Goal: Transaction & Acquisition: Download file/media

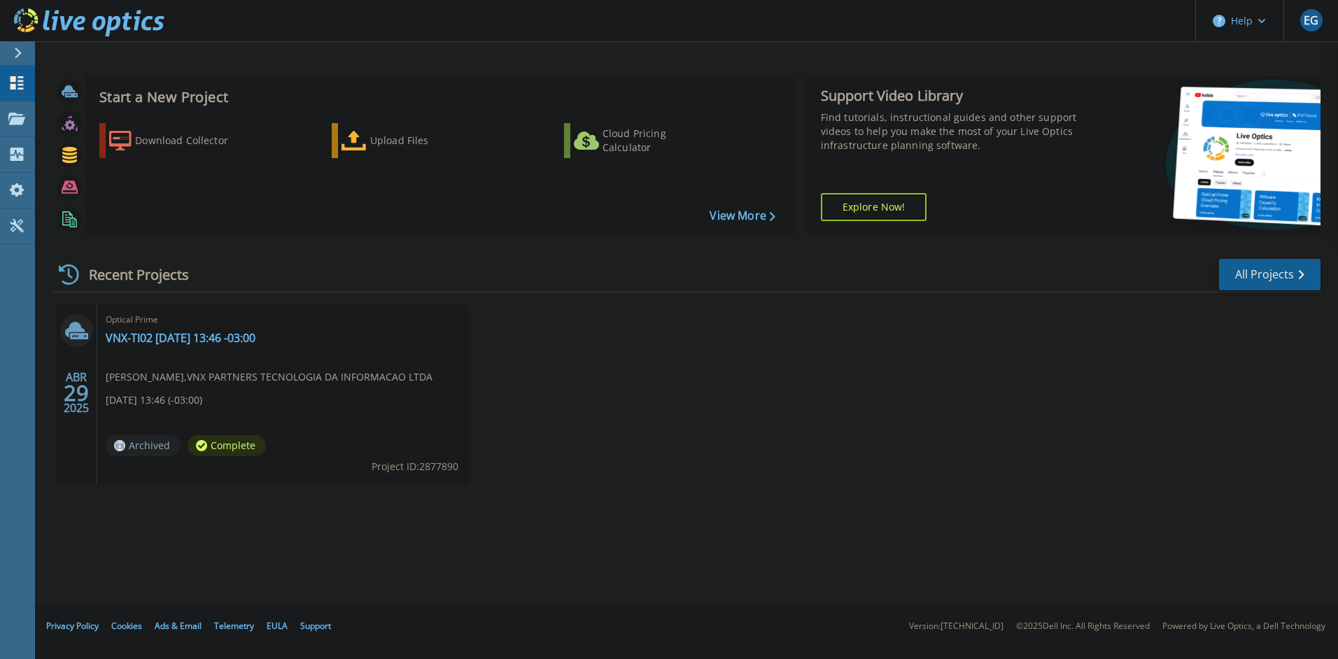
click at [411, 551] on div "Start a New Project Download Collector Upload Files Cloud Pricing Calculator Vi…" at bounding box center [686, 302] width 1303 height 605
click at [56, 122] on p "Projects" at bounding box center [54, 119] width 37 height 36
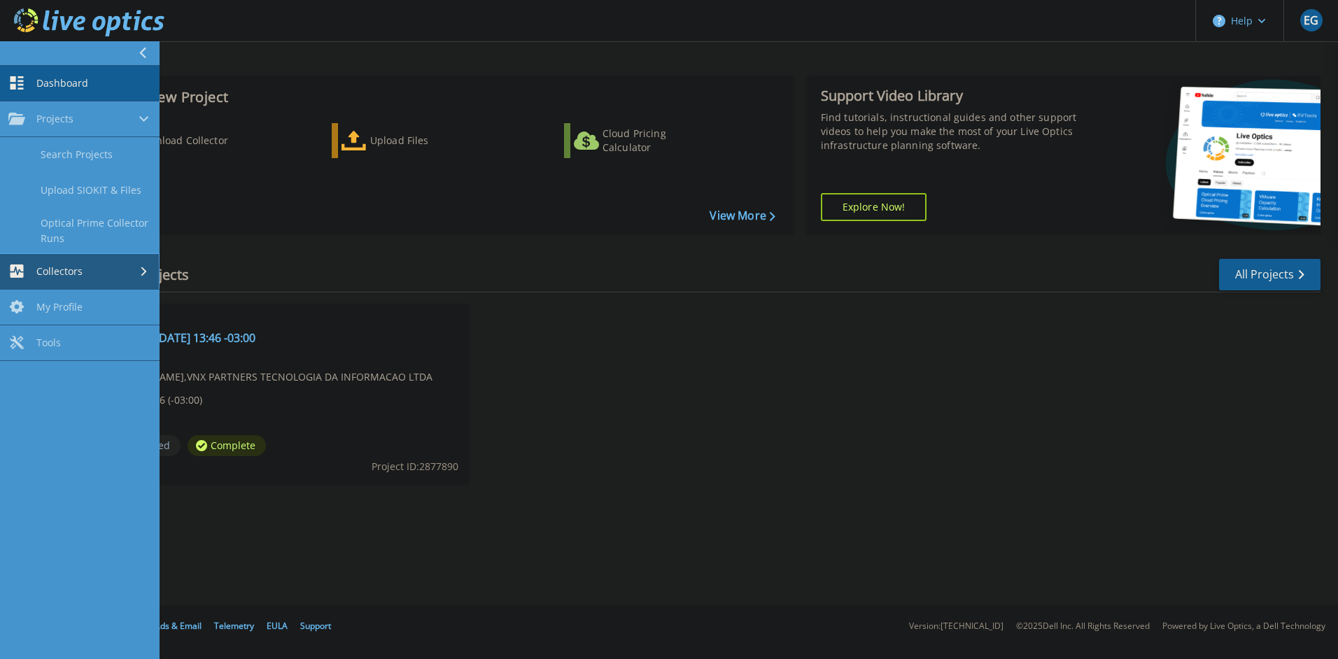
click at [134, 268] on div "Collectors" at bounding box center [79, 270] width 143 height 13
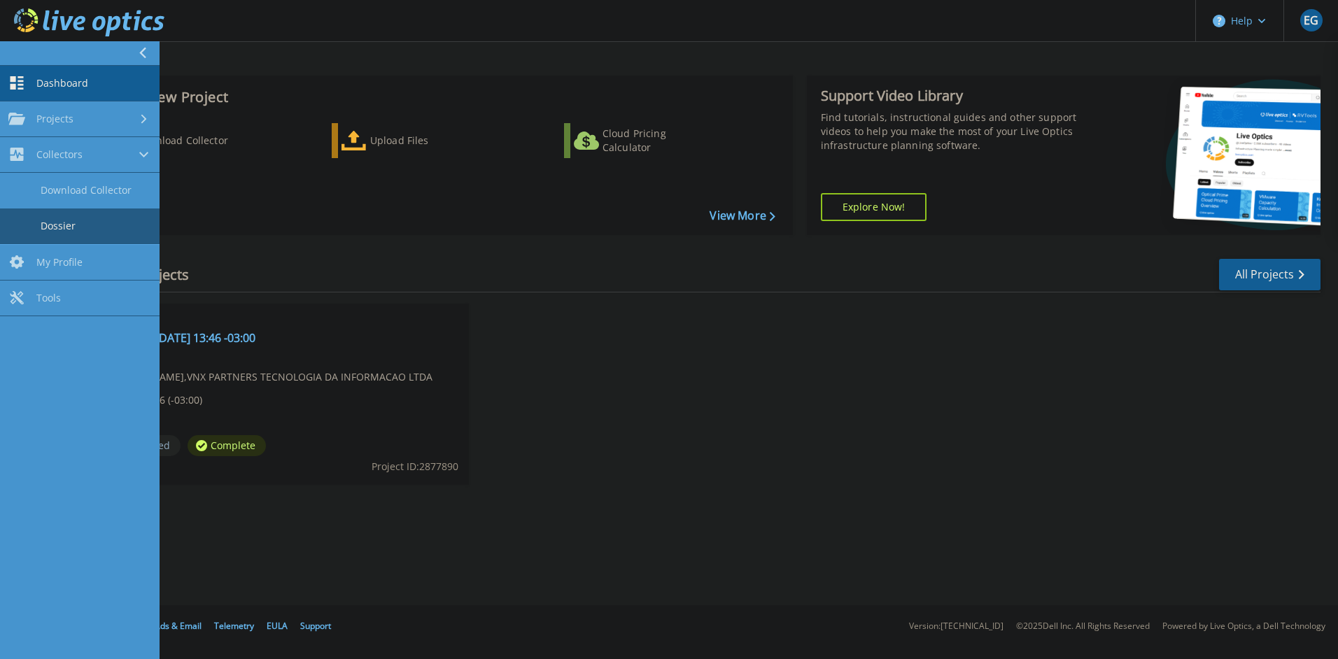
click at [115, 232] on link "Dossier" at bounding box center [80, 227] width 160 height 36
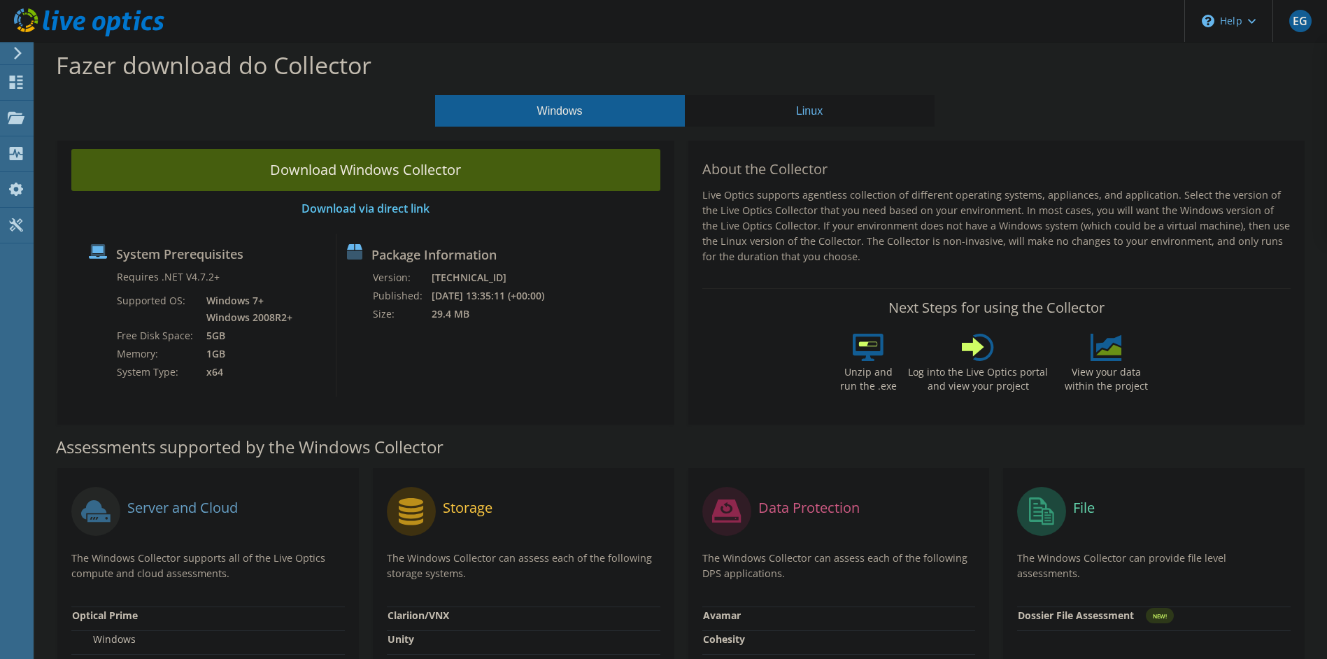
click at [567, 181] on link "Download Windows Collector" at bounding box center [365, 170] width 589 height 42
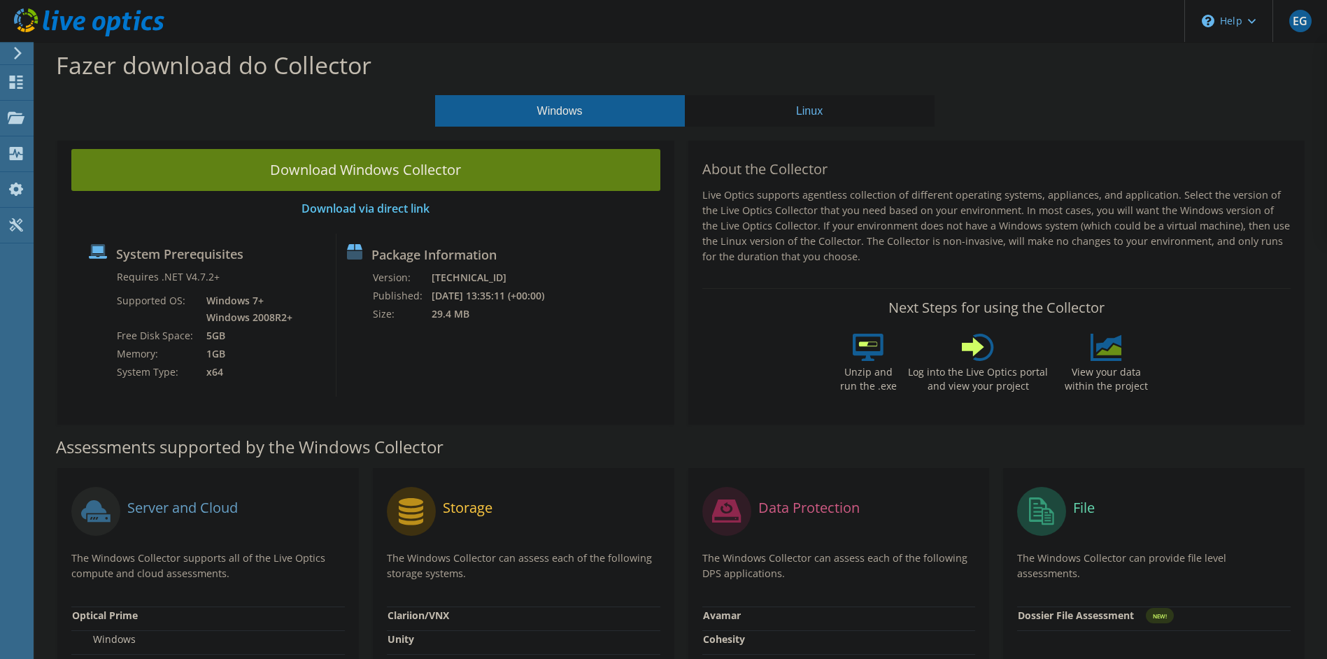
click at [700, 383] on div "About the Collector Live Optics supports agentless collection of different oper…" at bounding box center [997, 280] width 617 height 290
click at [0, 402] on html "EG Usuário Final [PERSON_NAME] [PERSON_NAME][EMAIL_ADDRESS][DOMAIN_NAME] VNX PA…" at bounding box center [663, 329] width 1327 height 659
